Goal: Information Seeking & Learning: Learn about a topic

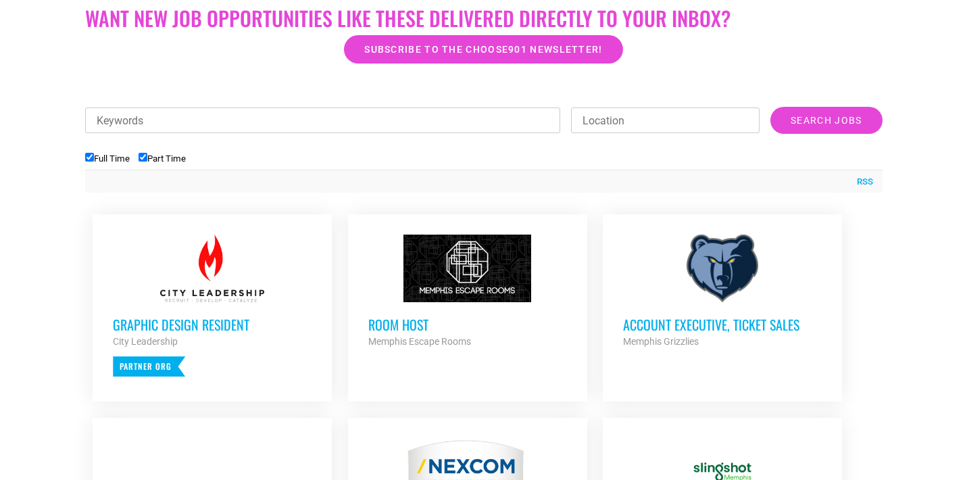
scroll to position [428, 0]
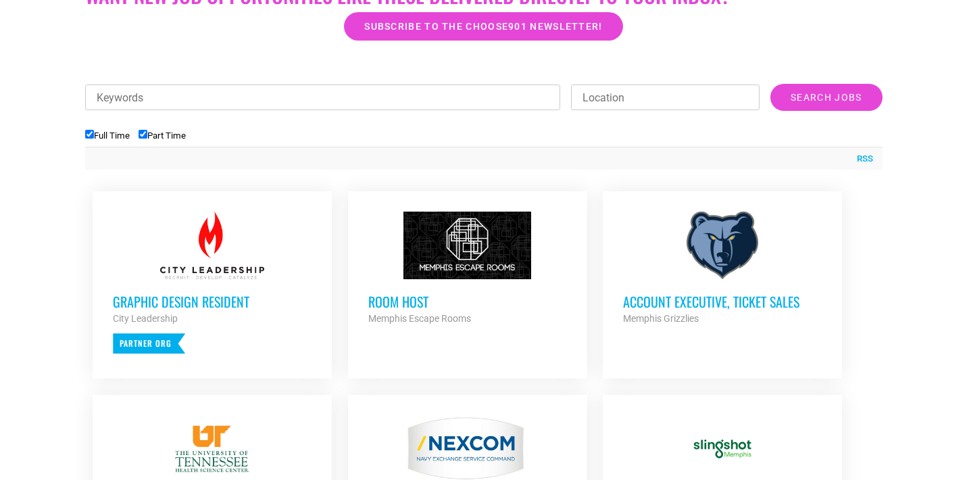
click at [754, 305] on h3 "Account Executive, Ticket Sales" at bounding box center [722, 302] width 199 height 18
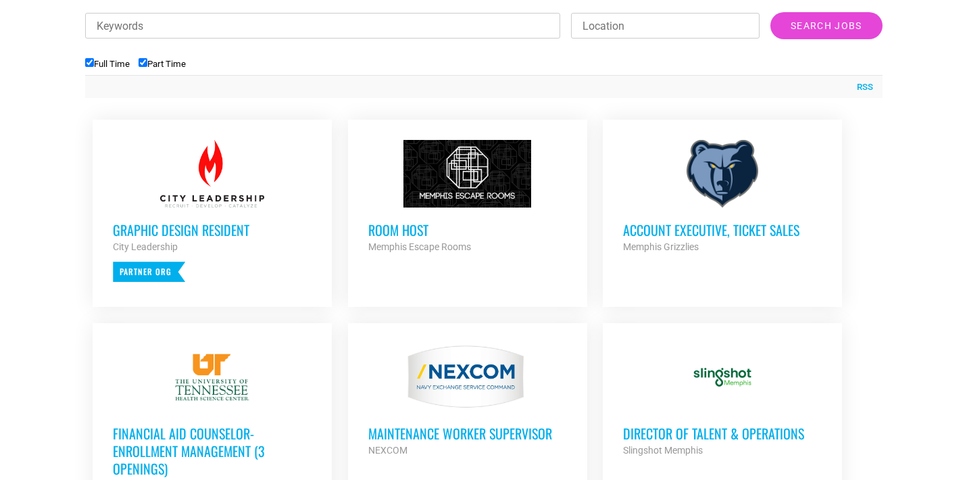
scroll to position [501, 0]
click at [417, 230] on h3 "Room Host" at bounding box center [467, 229] width 199 height 18
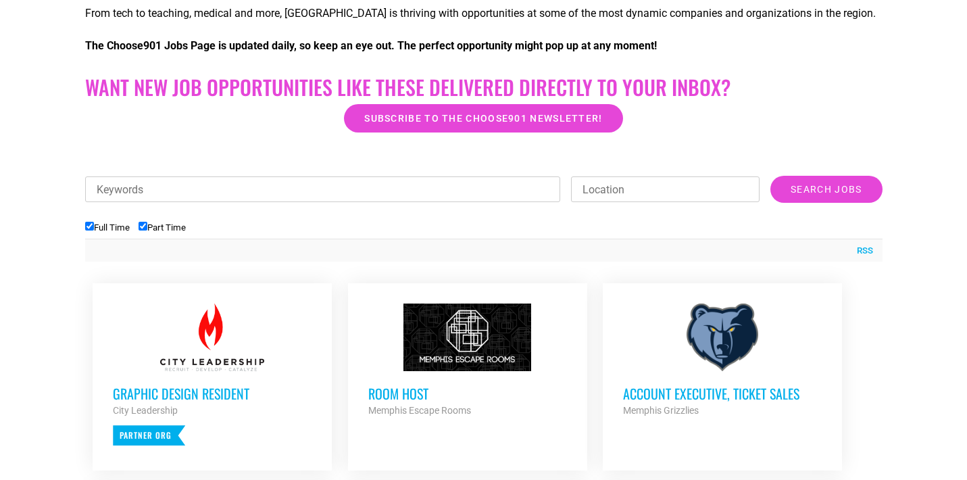
scroll to position [359, 0]
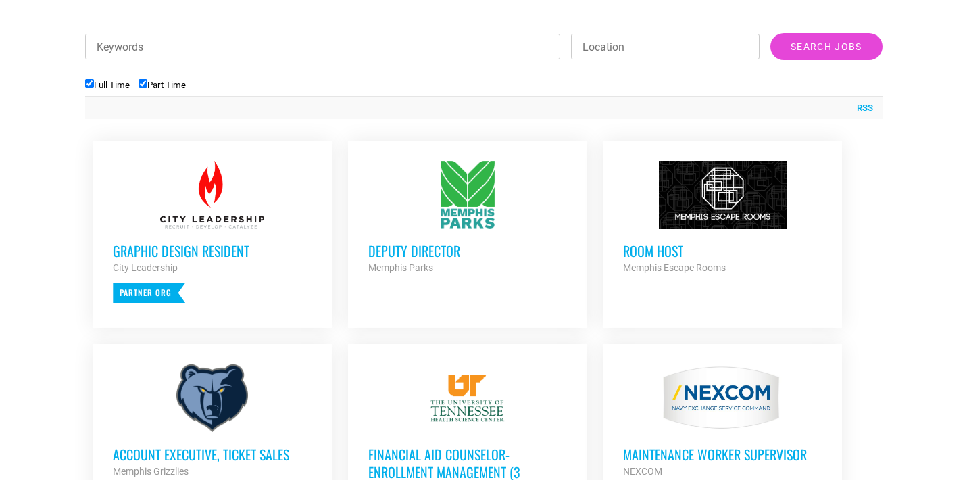
scroll to position [480, 0]
click at [399, 256] on h3 "Deputy Director" at bounding box center [467, 250] width 199 height 18
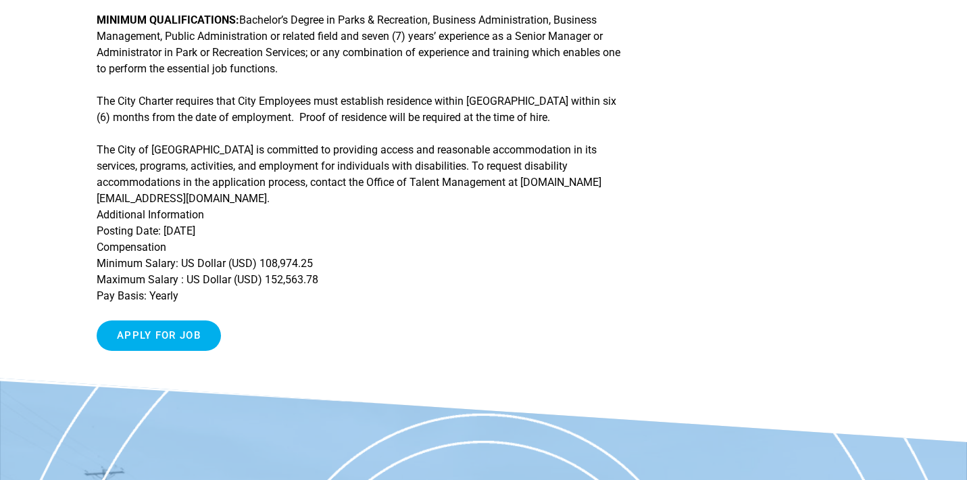
scroll to position [632, 0]
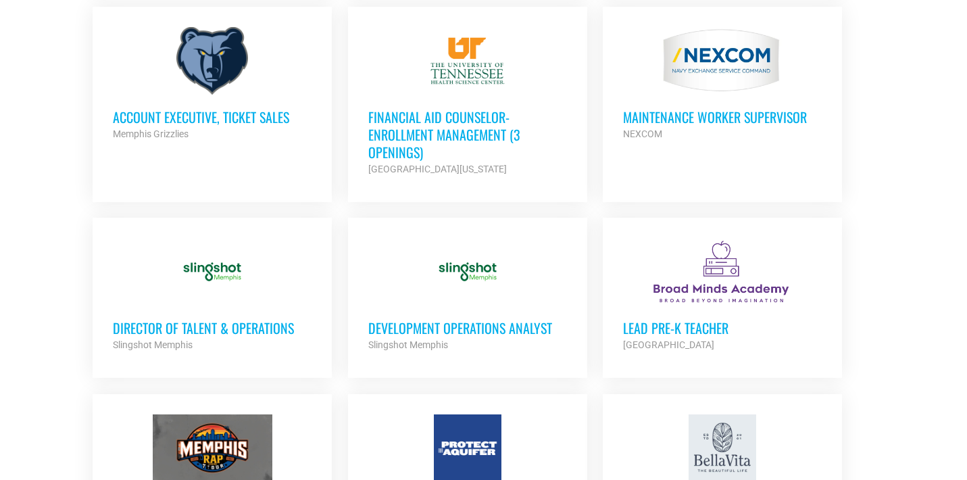
scroll to position [889, 0]
